Goal: Task Accomplishment & Management: Manage account settings

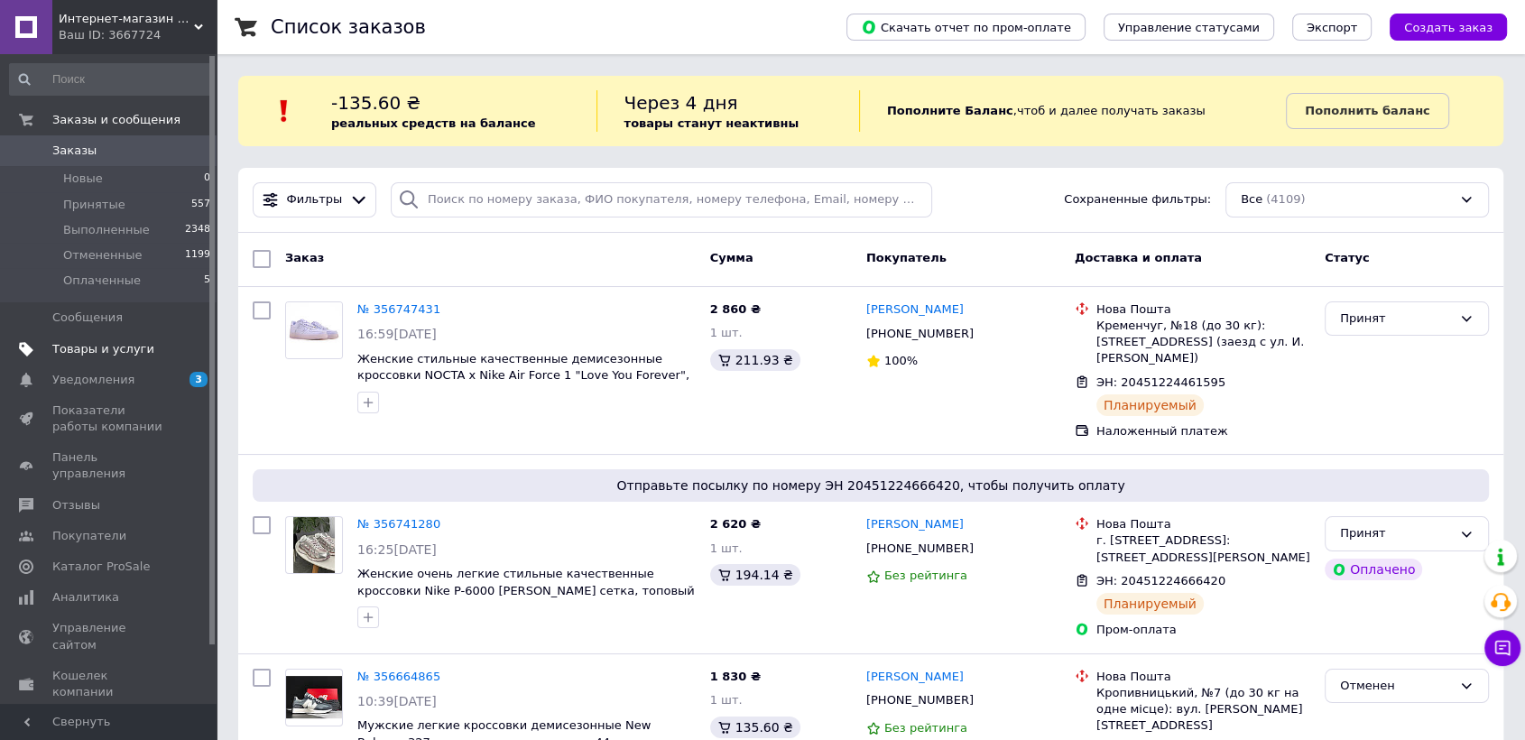
click at [106, 350] on span "Товары и услуги" at bounding box center [103, 349] width 102 height 16
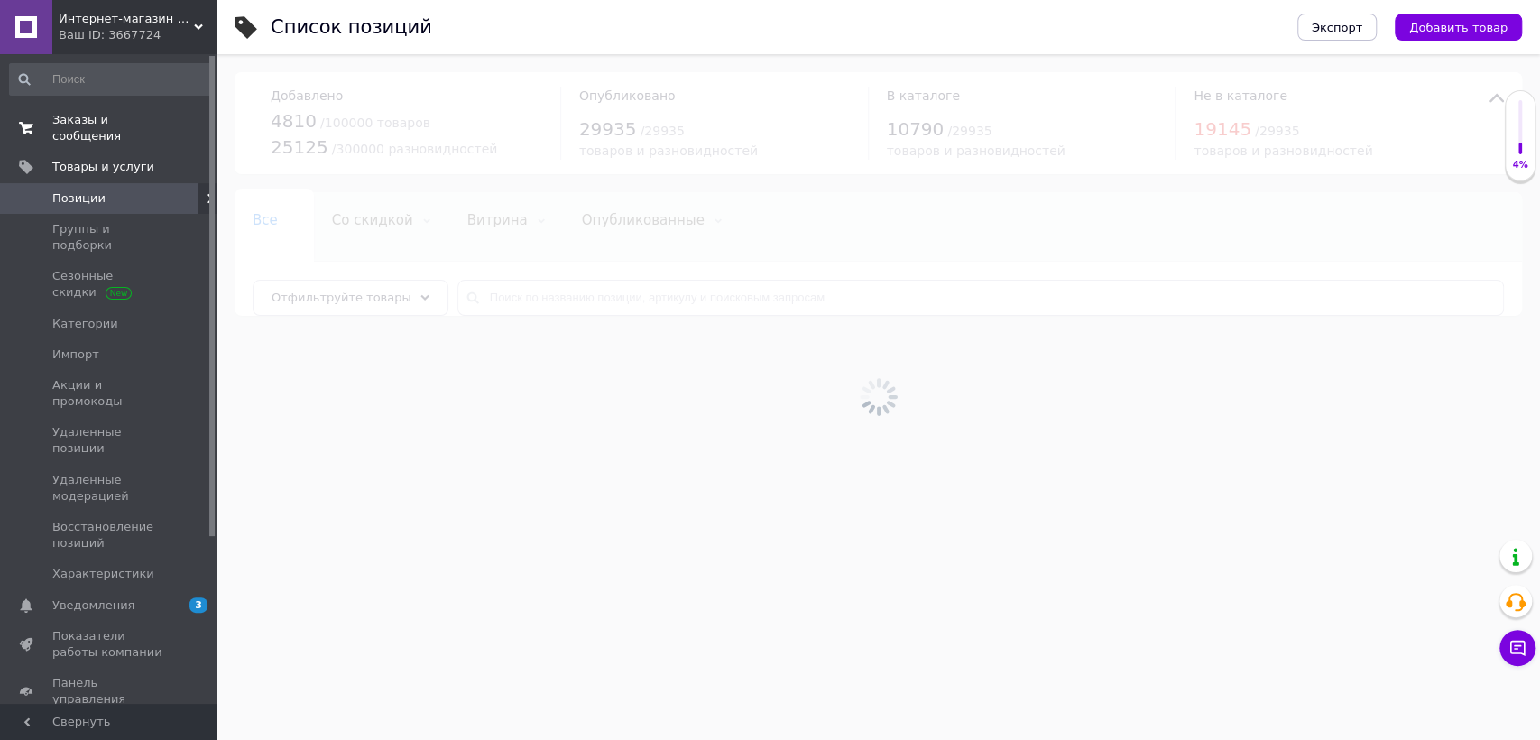
click at [116, 121] on span "Заказы и сообщения" at bounding box center [109, 128] width 115 height 32
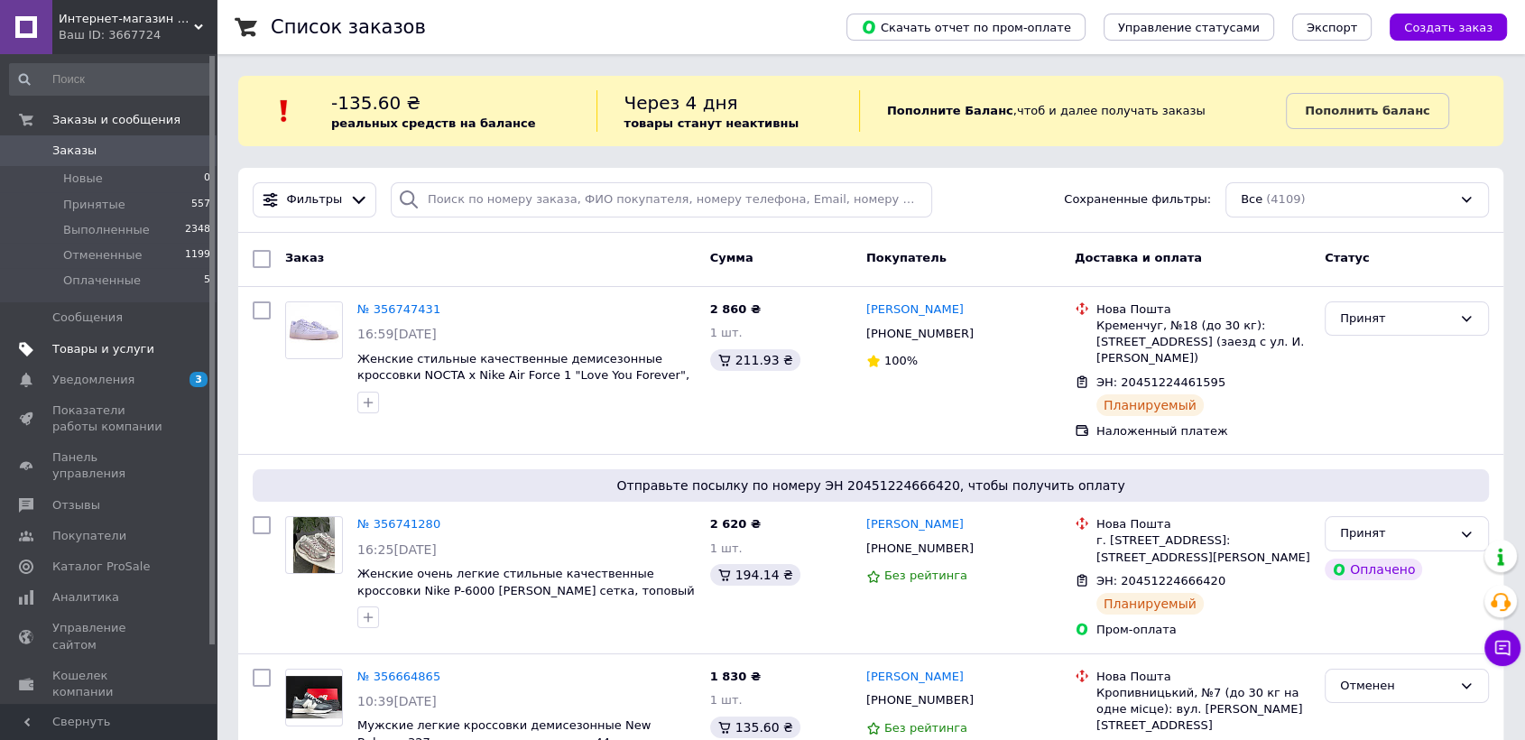
click at [130, 348] on span "Товары и услуги" at bounding box center [103, 349] width 102 height 16
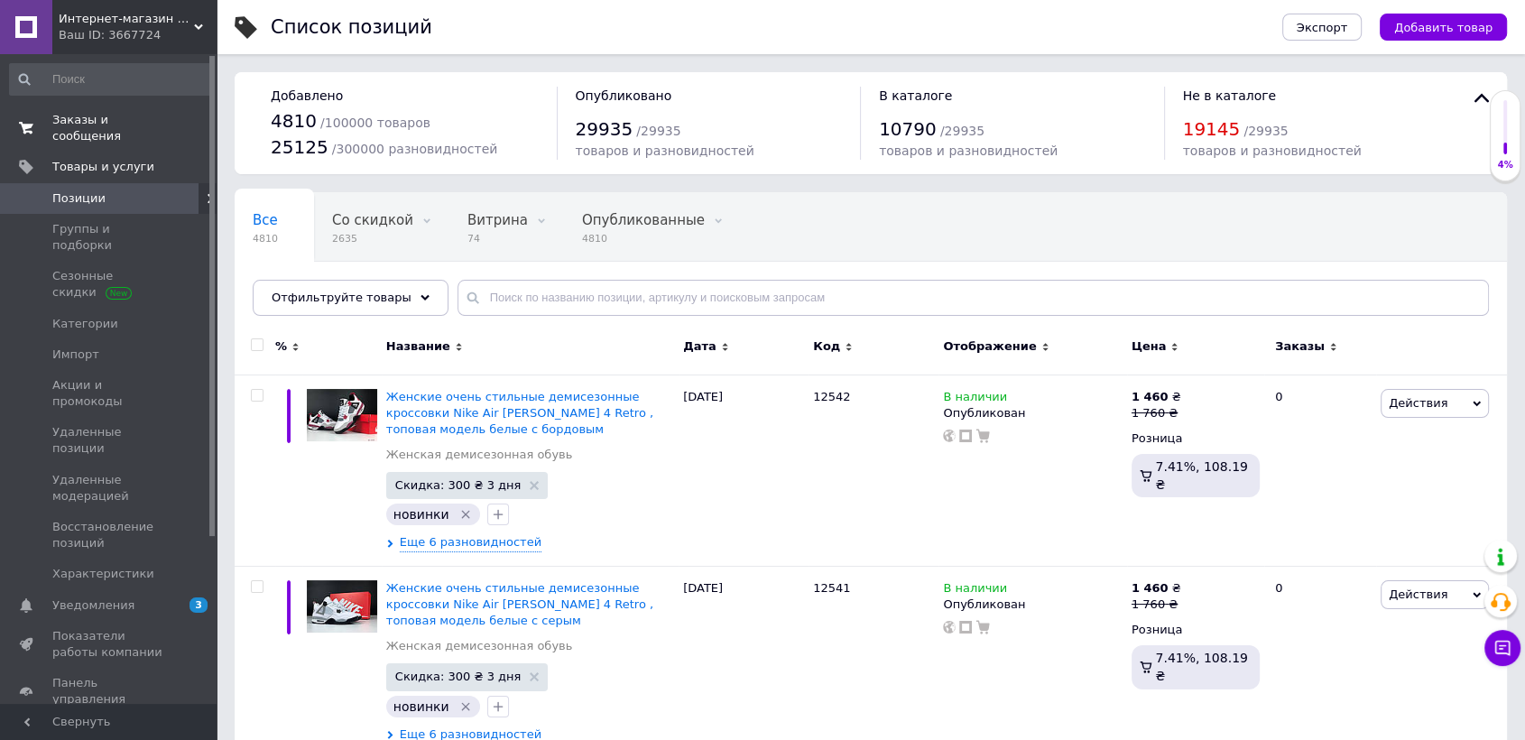
click at [157, 112] on span "Заказы и сообщения" at bounding box center [109, 128] width 115 height 32
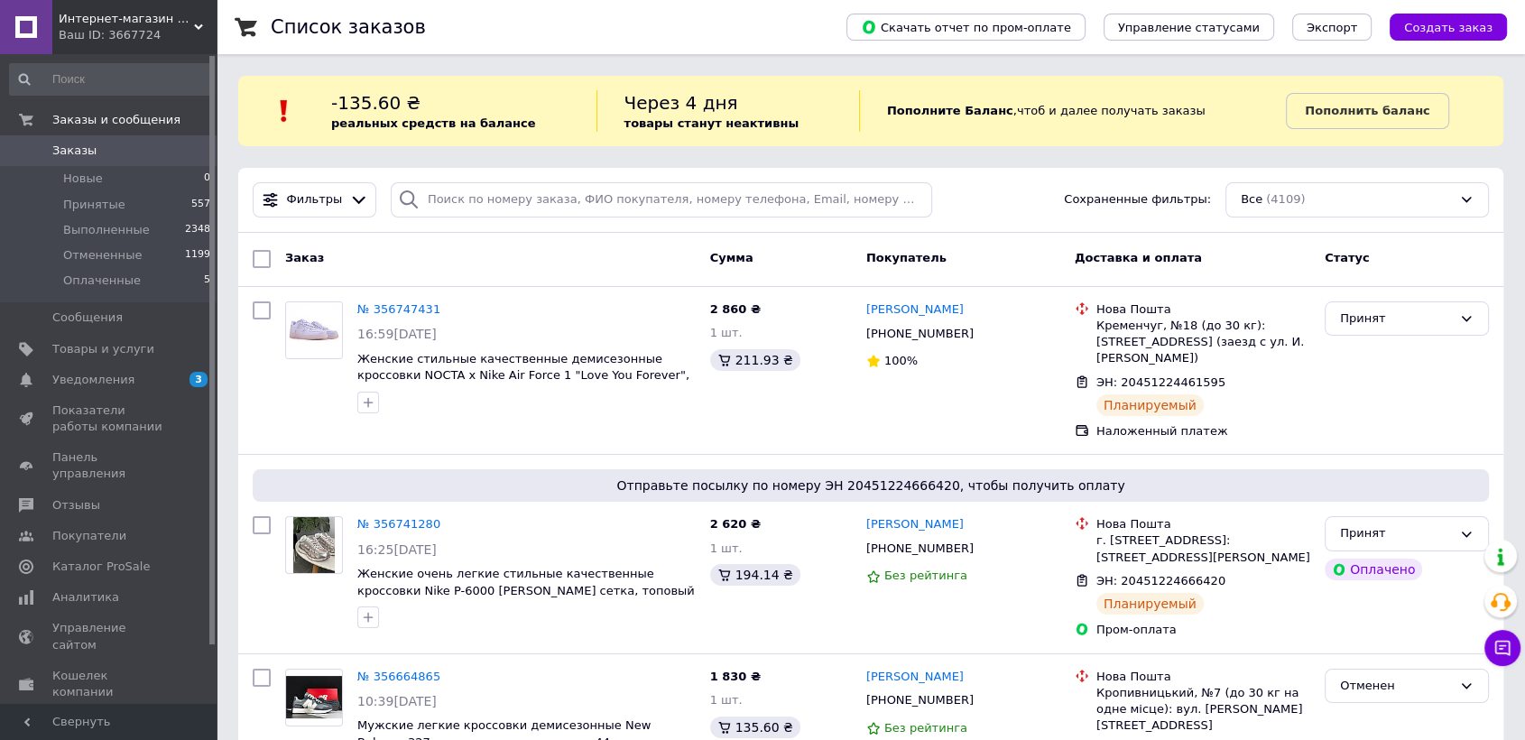
click at [145, 165] on link "Заказы 0" at bounding box center [110, 150] width 221 height 31
click at [180, 147] on span "0" at bounding box center [192, 151] width 50 height 16
click at [141, 341] on span "Товары и услуги" at bounding box center [109, 349] width 115 height 16
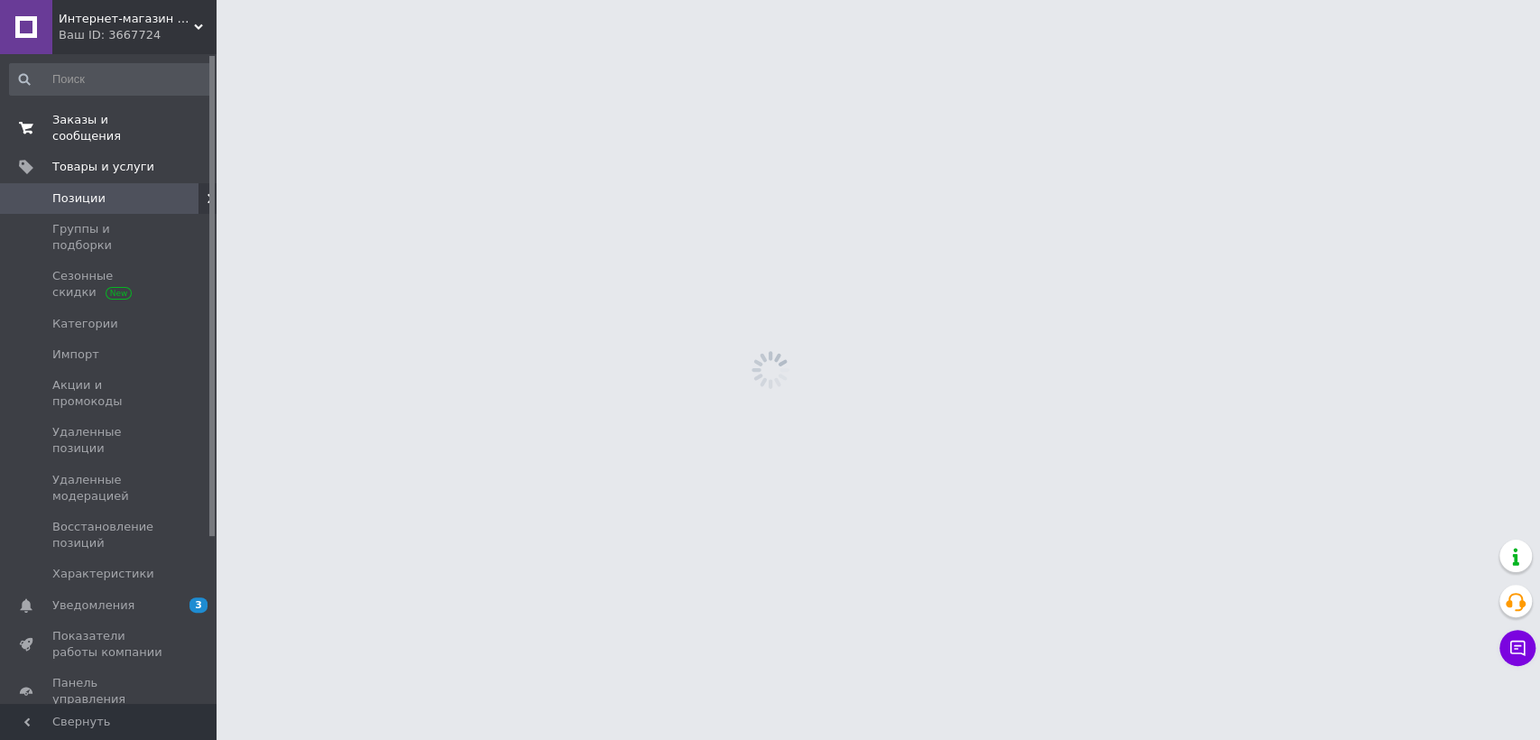
click at [146, 122] on span "Заказы и сообщения" at bounding box center [109, 128] width 115 height 32
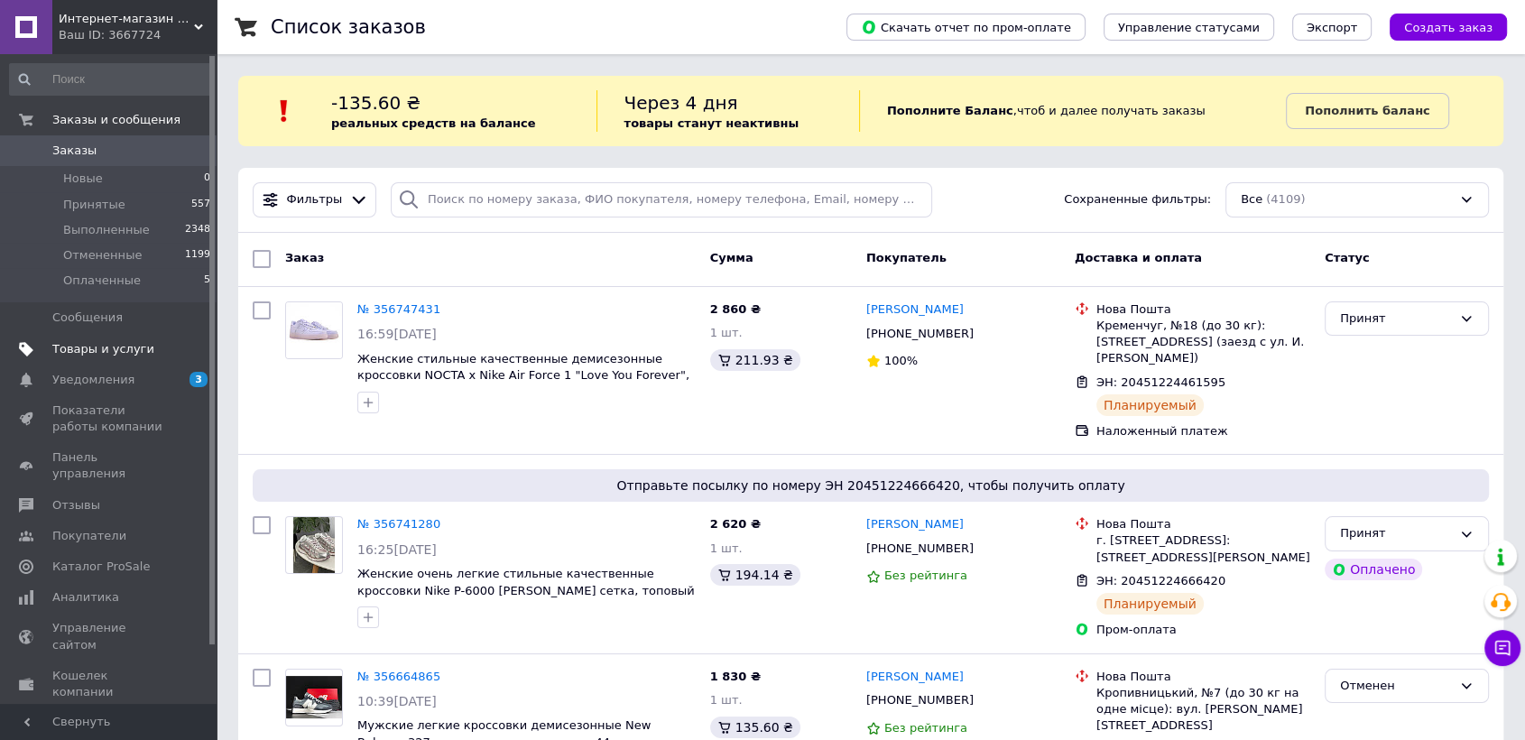
click at [122, 341] on span "Товары и услуги" at bounding box center [103, 349] width 102 height 16
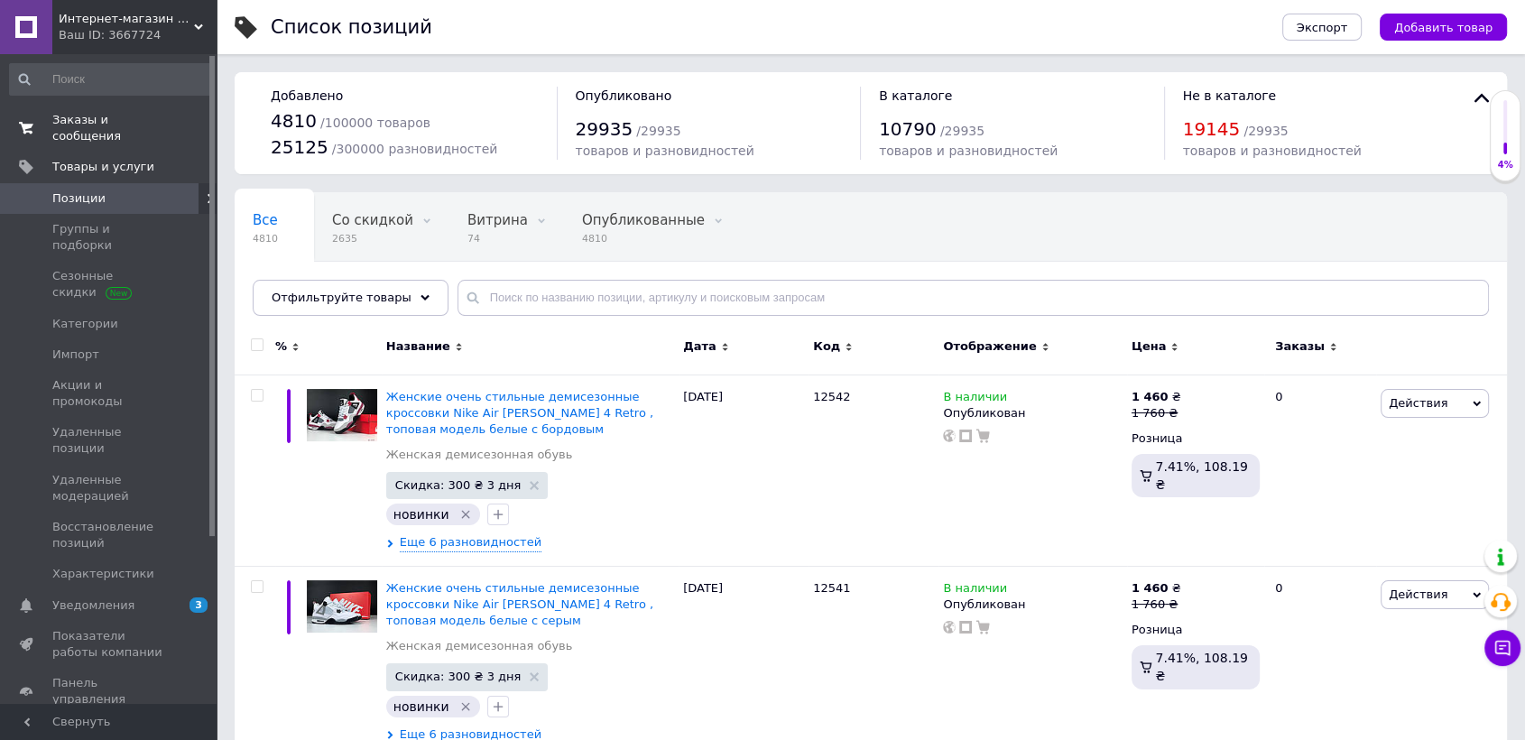
click at [125, 106] on link "Заказы и сообщения 0 0" at bounding box center [110, 128] width 221 height 47
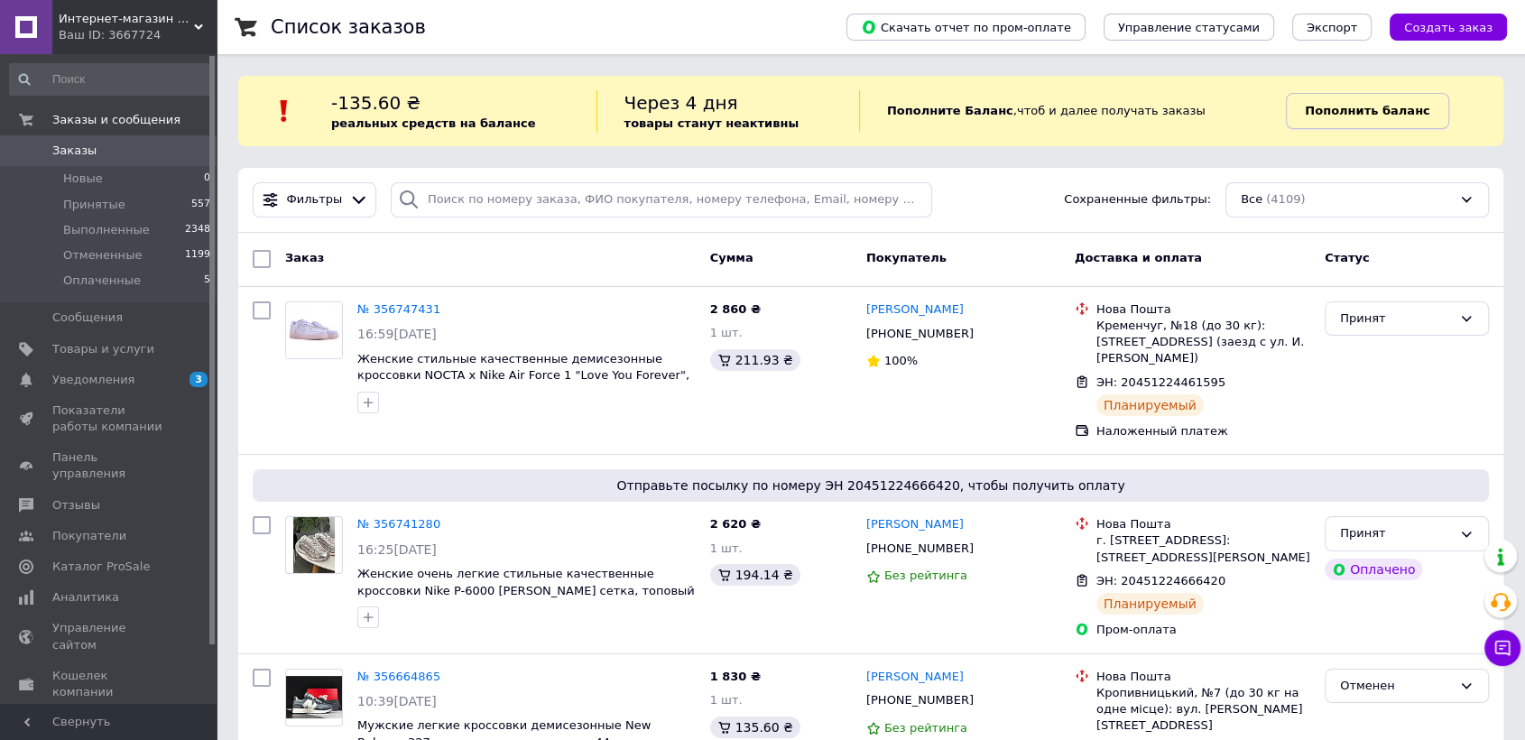
click at [1378, 109] on b "Пополнить баланс" at bounding box center [1367, 111] width 125 height 14
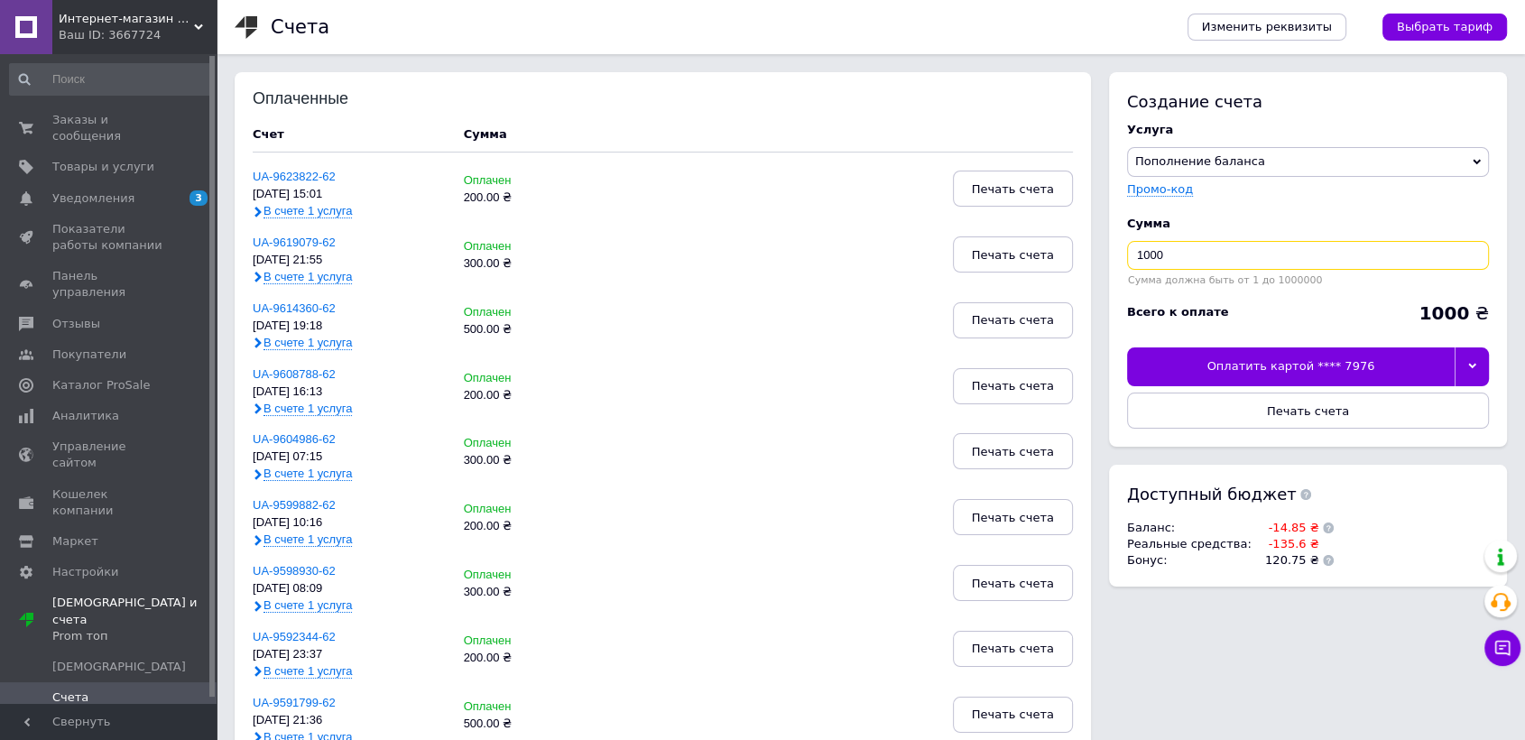
click at [1289, 247] on input "1000" at bounding box center [1308, 255] width 362 height 29
type input "150"
click at [1483, 363] on div at bounding box center [1472, 366] width 34 height 38
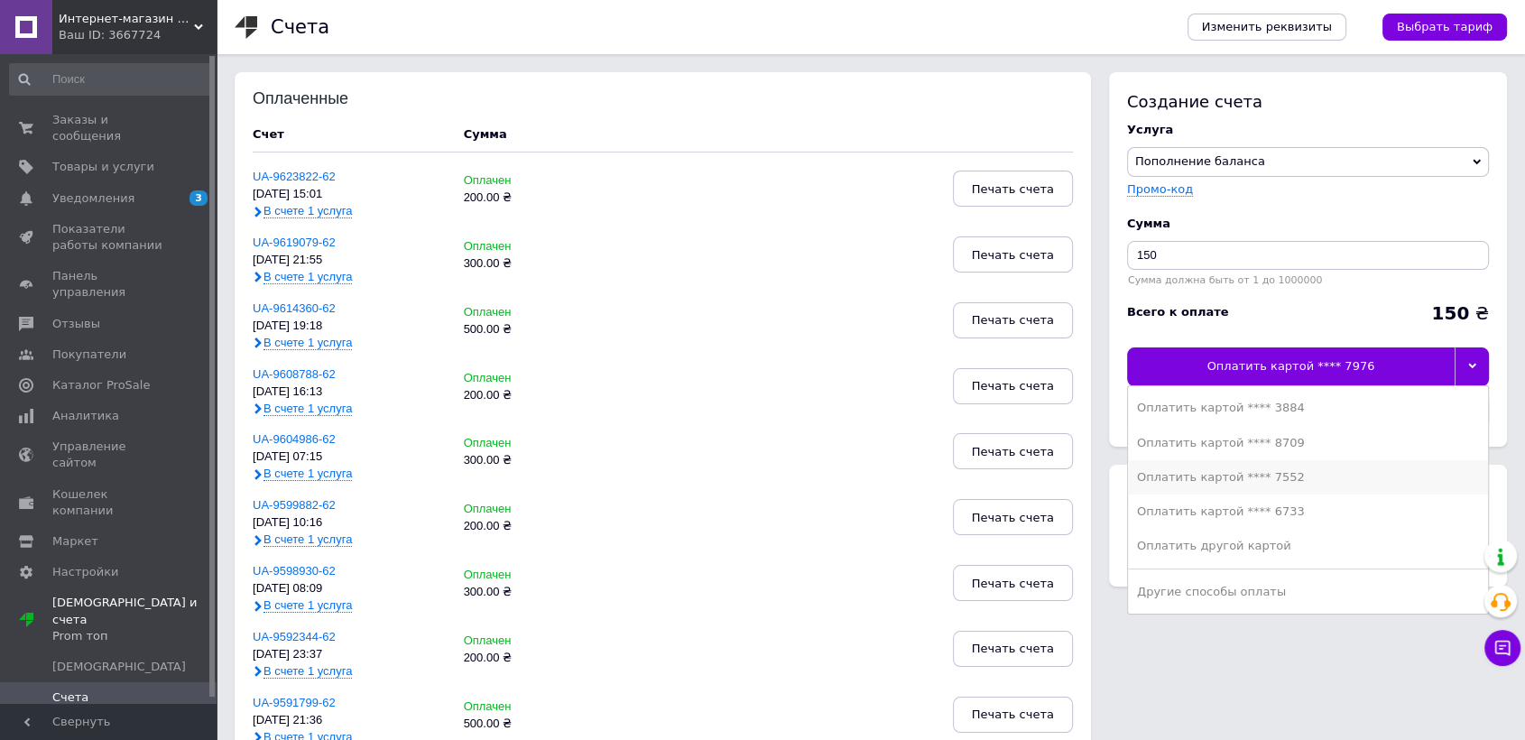
click at [1298, 478] on div "Оплатить картой **** 7552" at bounding box center [1308, 477] width 342 height 16
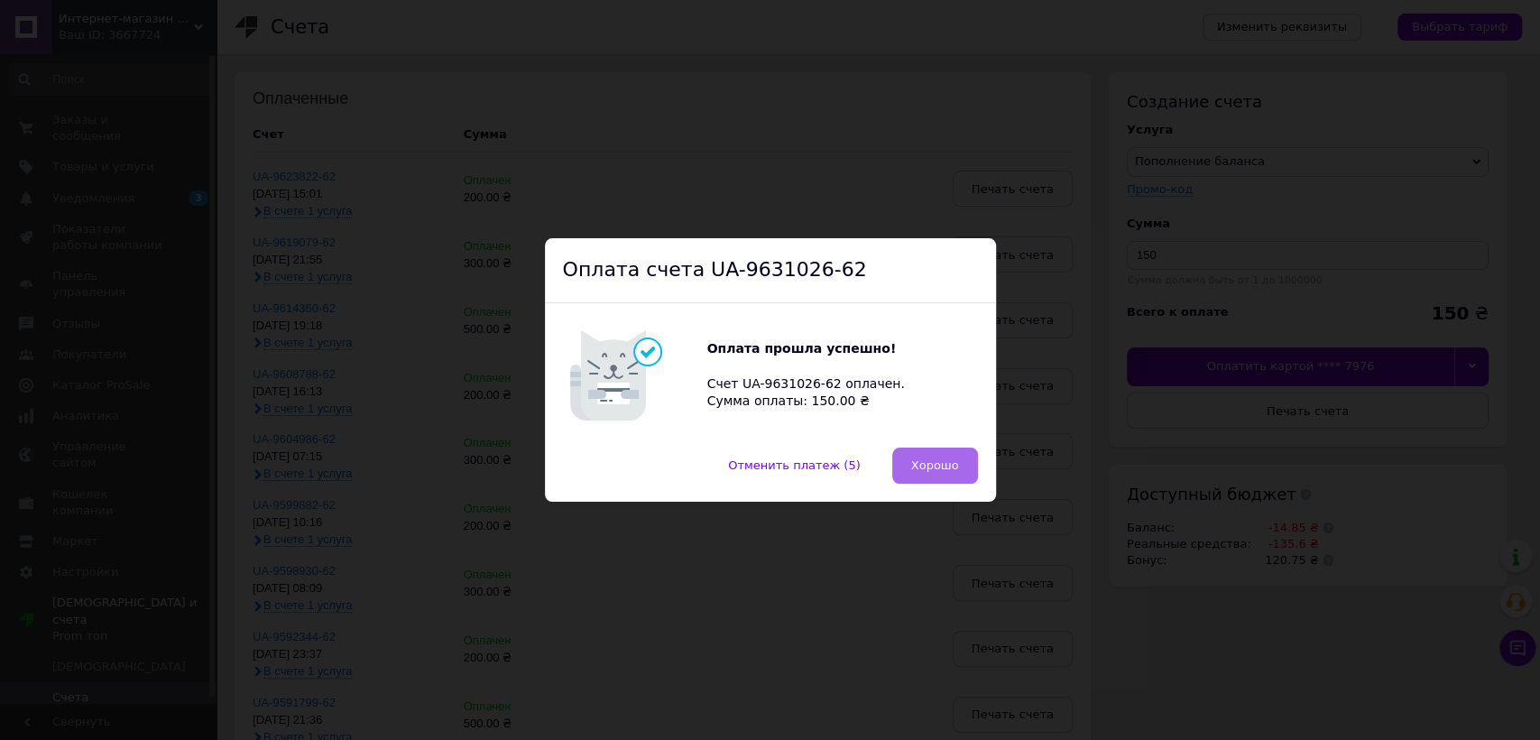
click at [923, 459] on span "Хорошо" at bounding box center [935, 465] width 48 height 14
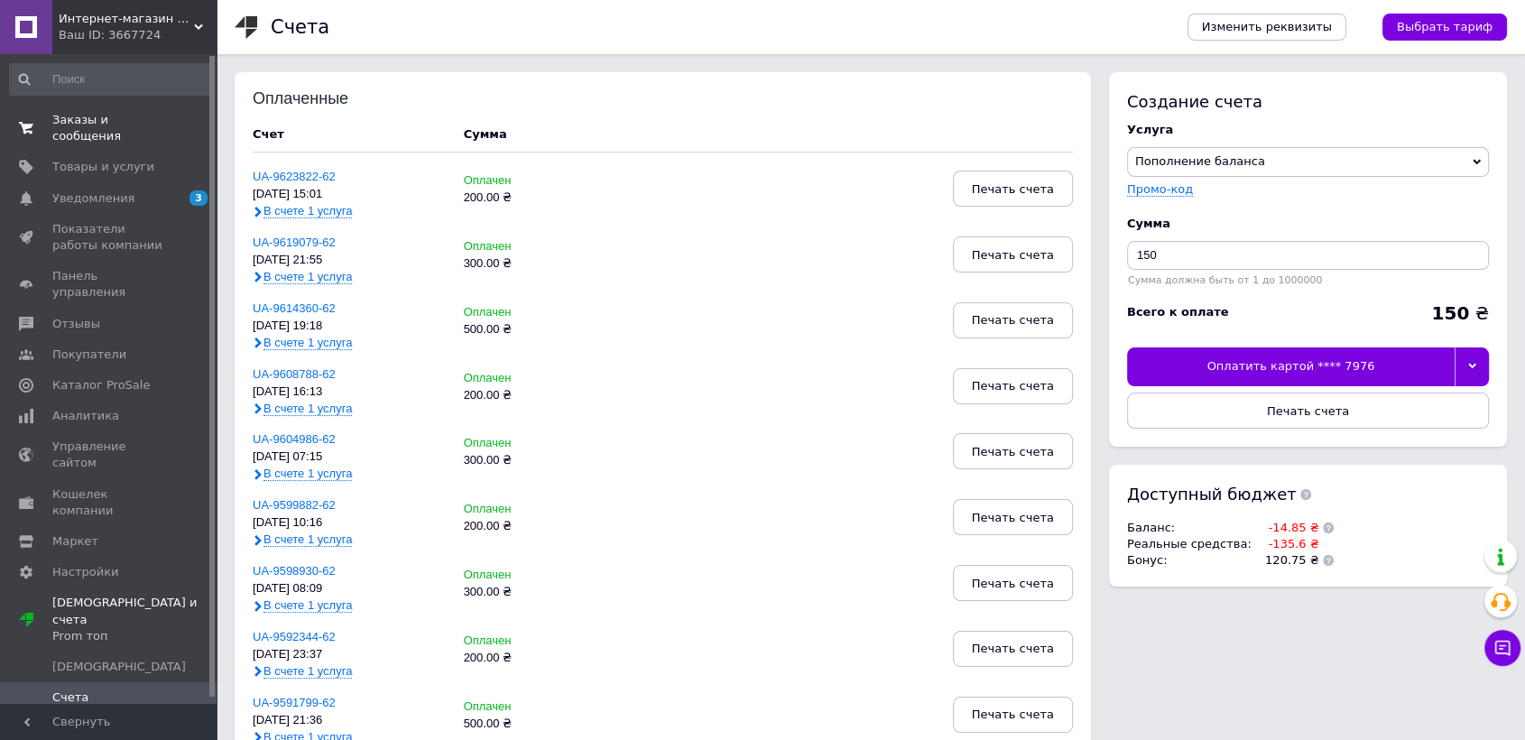
click at [79, 110] on link "Заказы и сообщения 0 0" at bounding box center [110, 128] width 221 height 47
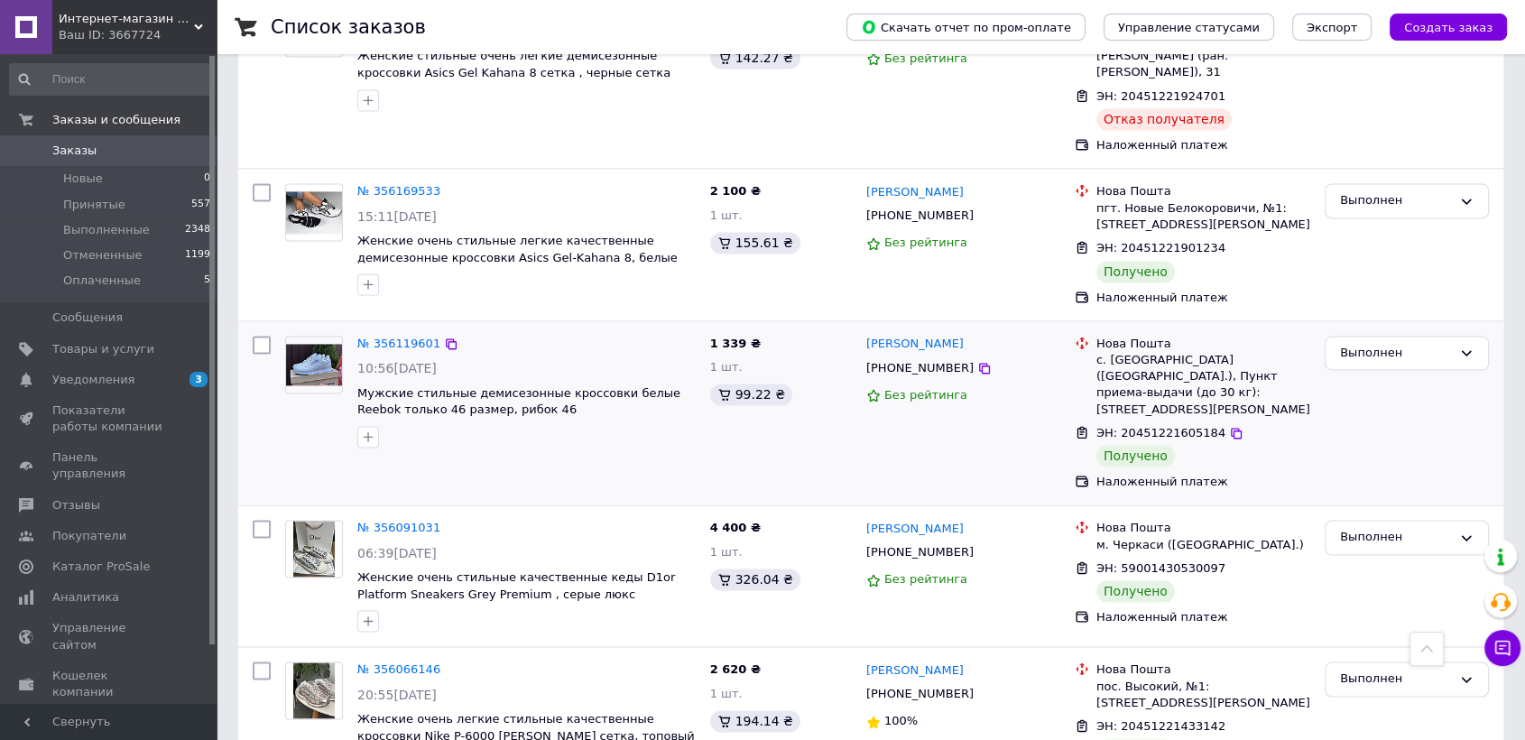
scroll to position [2675, 0]
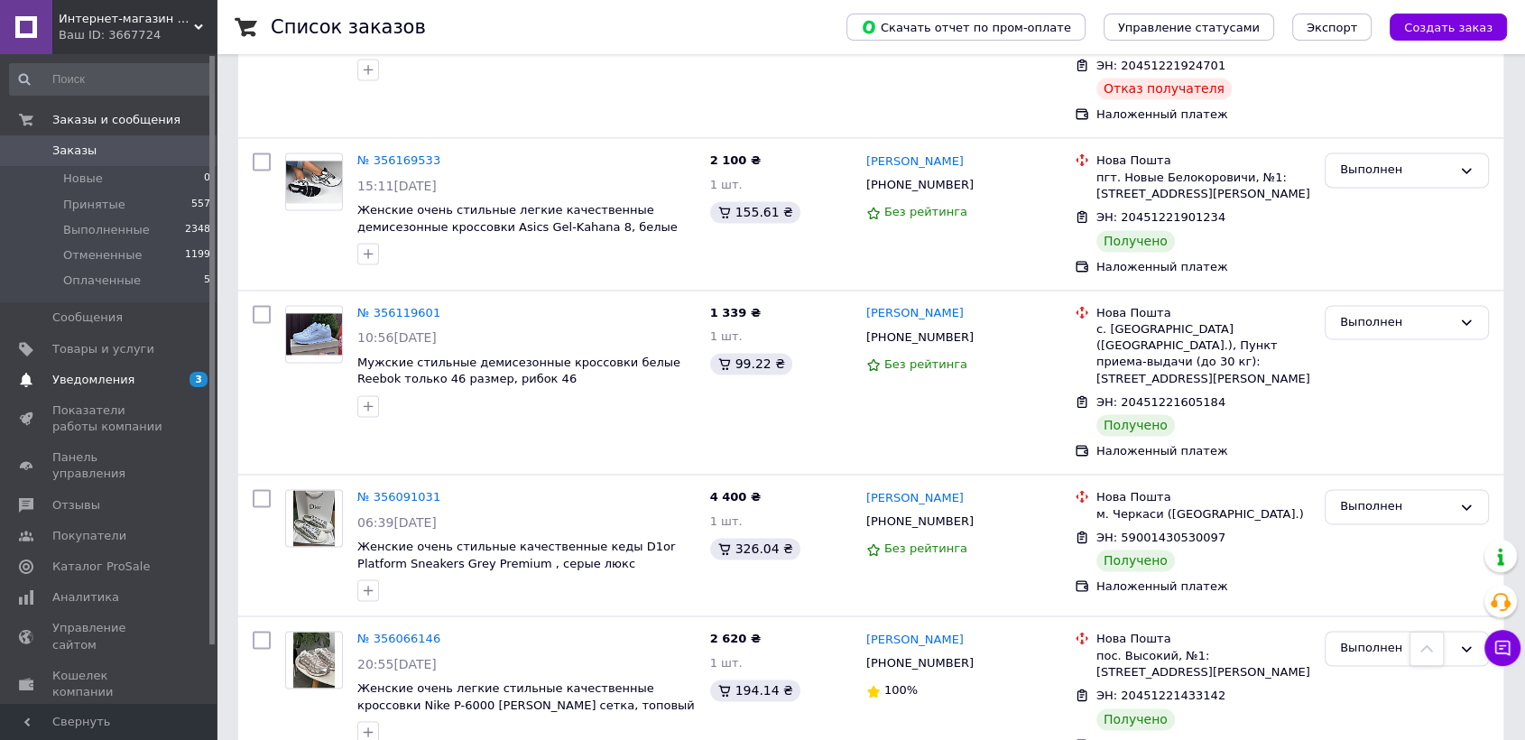
click at [87, 392] on link "Уведомления 3 0" at bounding box center [110, 380] width 221 height 31
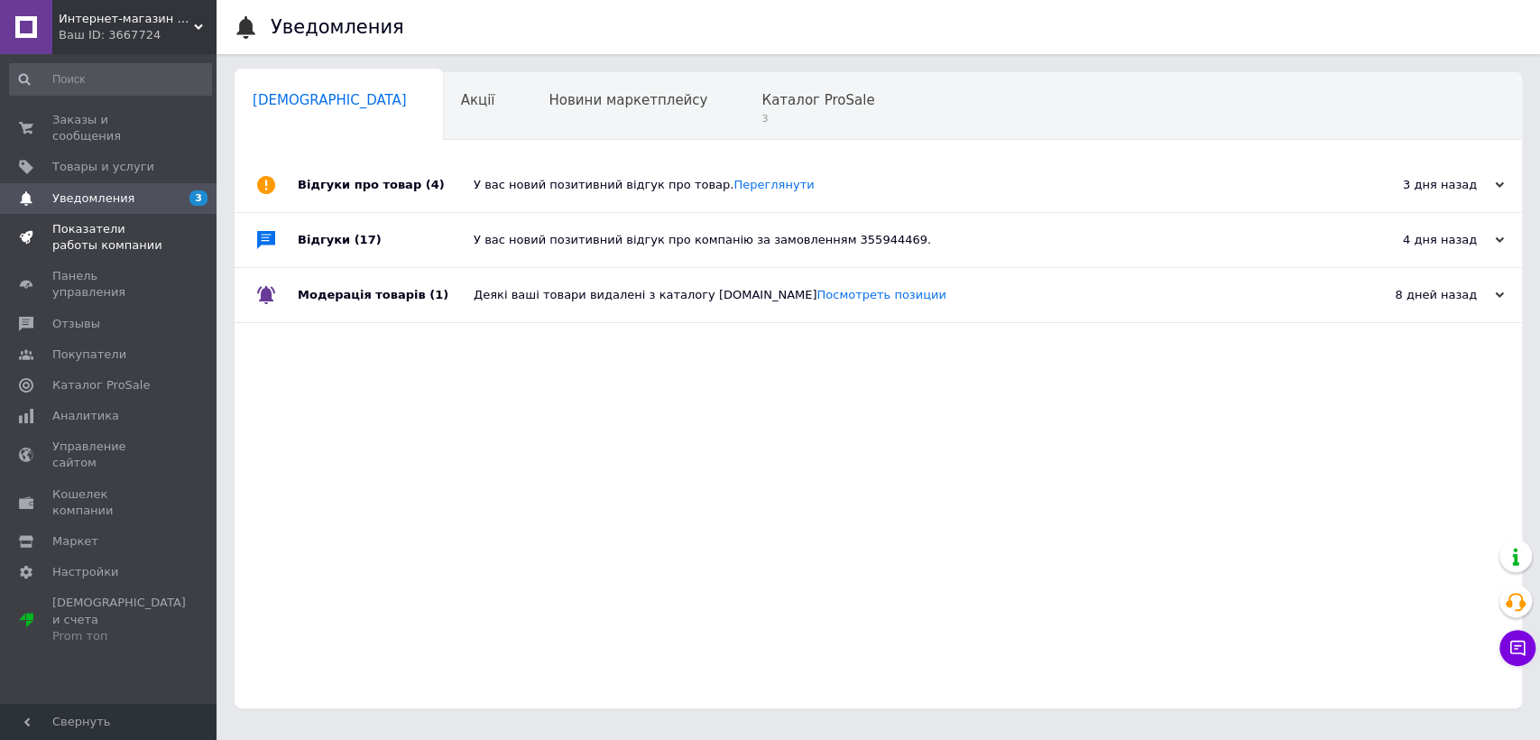
click at [116, 226] on span "Показатели работы компании" at bounding box center [109, 237] width 115 height 32
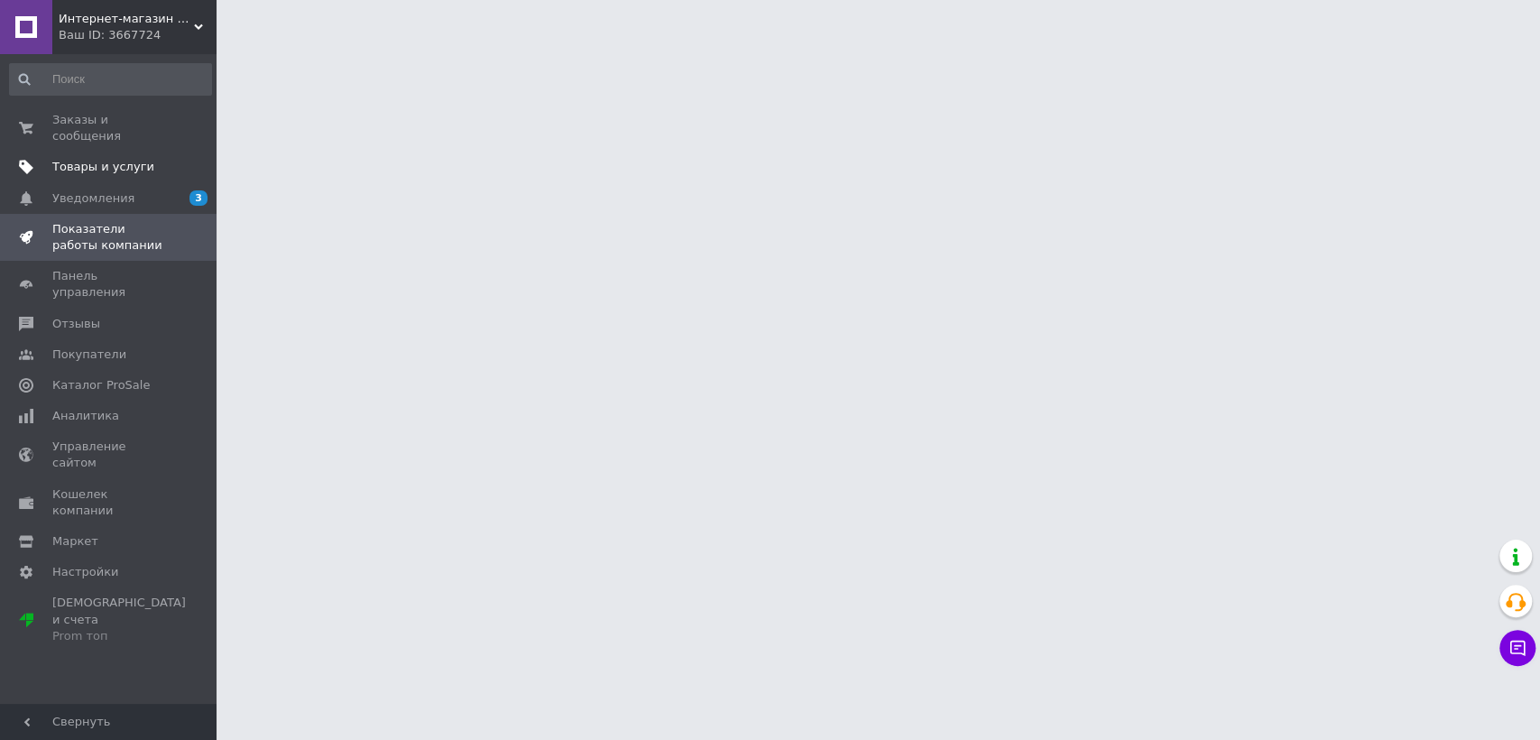
click at [129, 159] on span "Товары и услуги" at bounding box center [103, 167] width 102 height 16
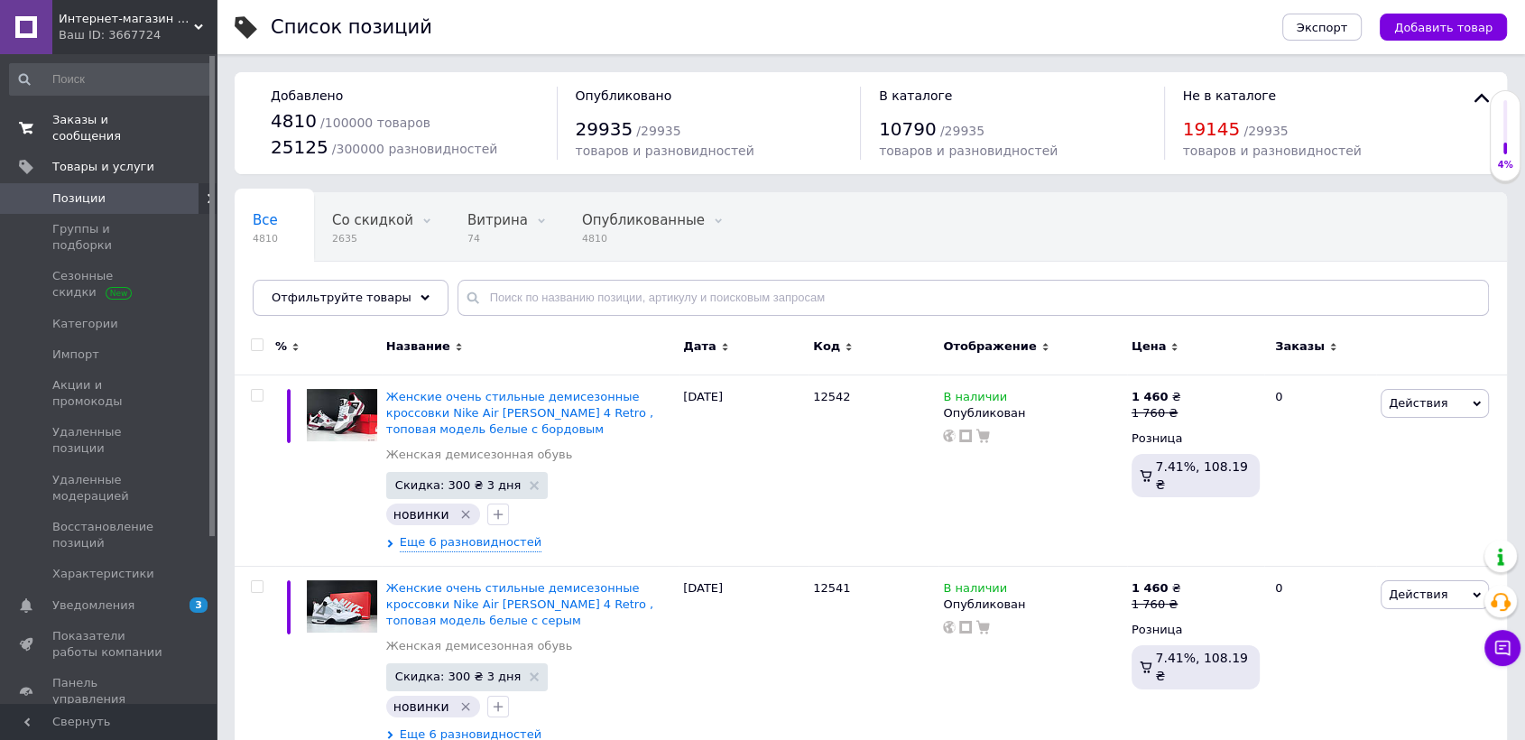
click at [78, 108] on link "Заказы и сообщения 0 0" at bounding box center [110, 128] width 221 height 47
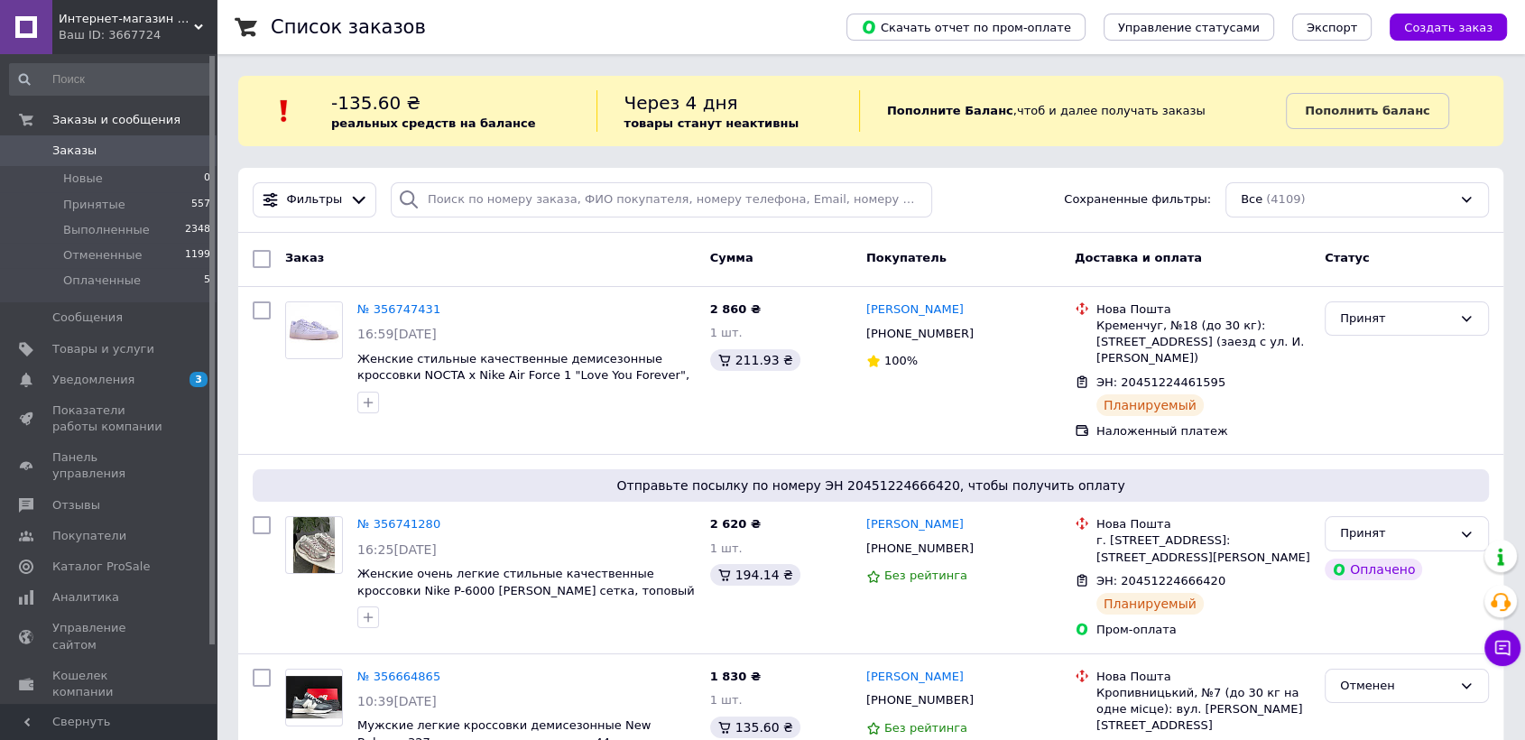
click at [137, 139] on link "Заказы 0" at bounding box center [110, 150] width 221 height 31
click at [134, 358] on link "Товары и услуги" at bounding box center [110, 349] width 221 height 31
